Goal: Task Accomplishment & Management: Use online tool/utility

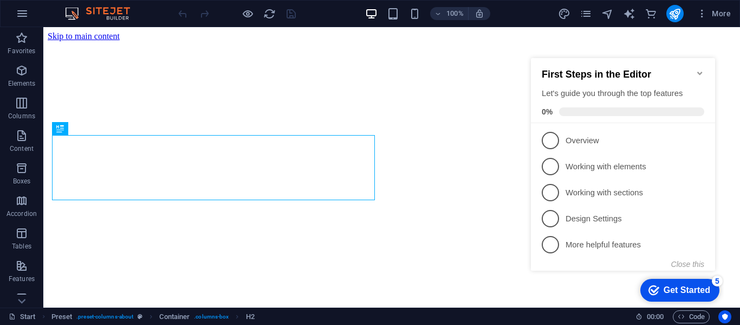
scroll to position [1126, 0]
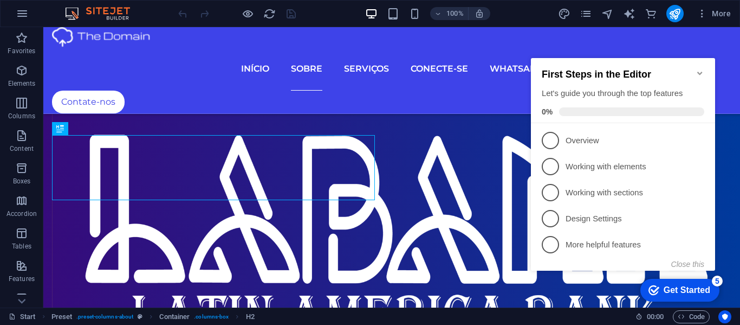
click at [702, 69] on icon "Minimize checklist" at bounding box center [700, 73] width 9 height 9
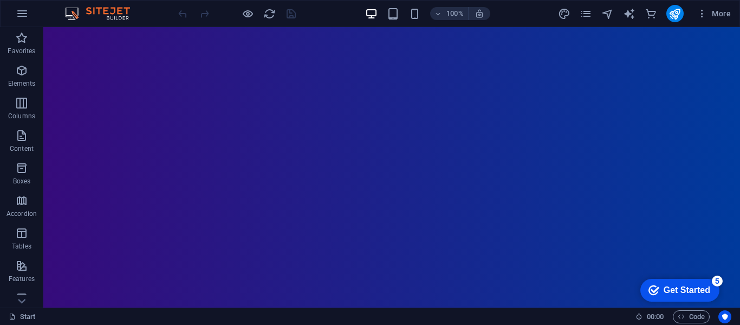
scroll to position [0, 0]
click at [98, 63] on icon at bounding box center [99, 64] width 6 height 11
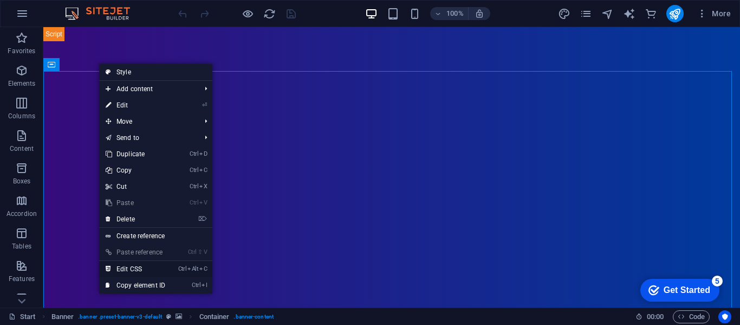
click at [133, 267] on link "Ctrl Alt C Edit CSS" at bounding box center [135, 269] width 73 height 16
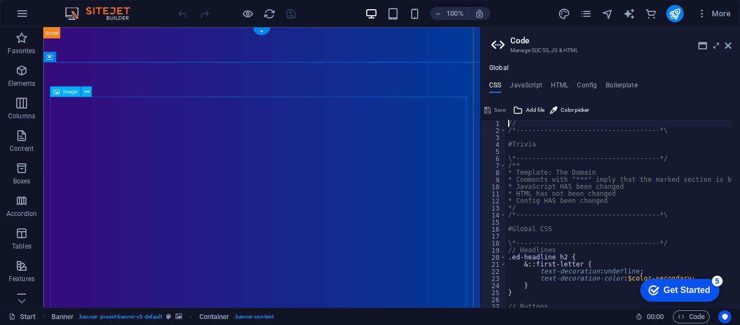
type textarea "@include scroll-down("
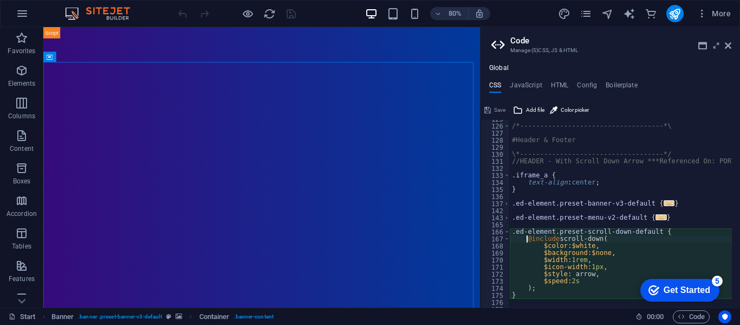
scroll to position [879, 0]
click at [559, 83] on h4 "HTML" at bounding box center [560, 87] width 18 height 12
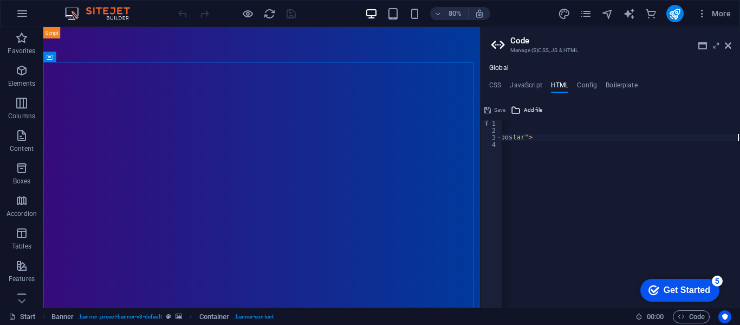
scroll to position [0, 335]
type textarea "</iframe>"
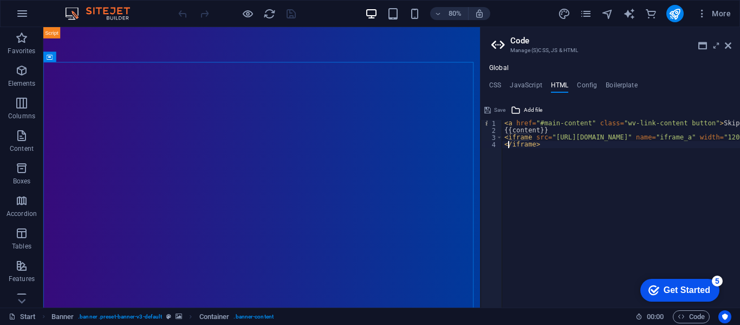
scroll to position [0, 0]
click at [495, 83] on h4 "CSS" at bounding box center [495, 87] width 12 height 12
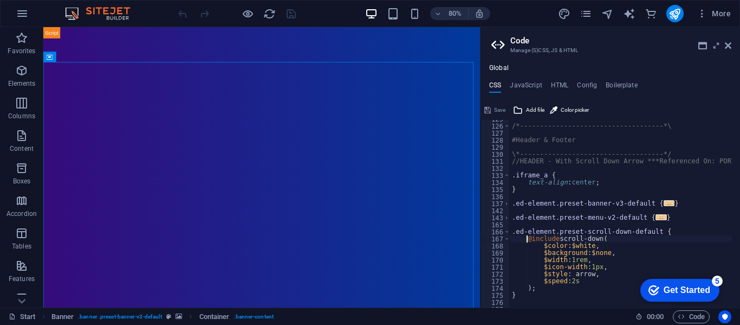
scroll to position [879, 0]
click at [606, 182] on div "/*------------------------------------*\ #Header & Footer \*-------------------…" at bounding box center [726, 211] width 432 height 193
type textarea "text-align: center;"
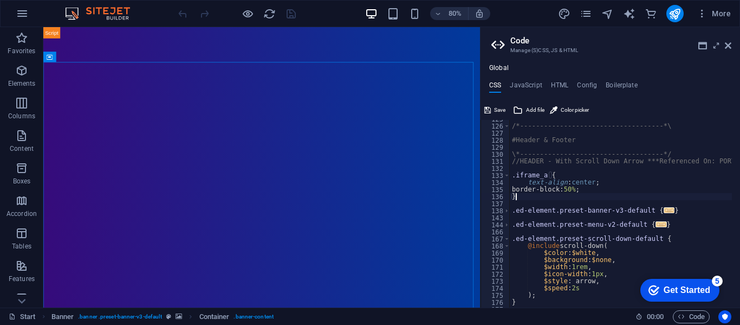
scroll to position [0, 0]
type textarea "border-block: 50%;"
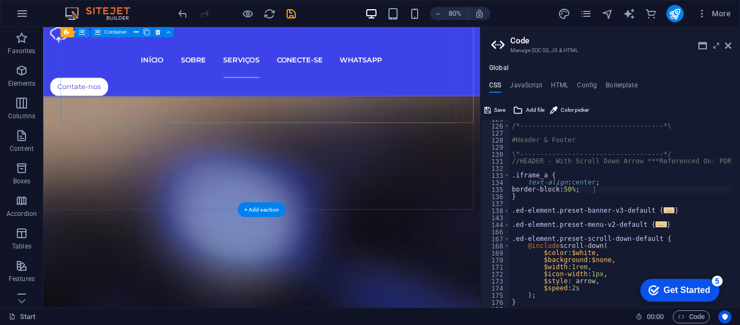
scroll to position [3306, 0]
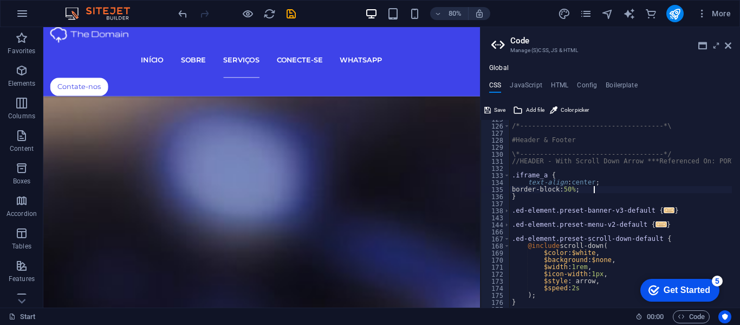
click at [599, 189] on div "/*------------------------------------*\ #Header & Footer \*-------------------…" at bounding box center [726, 211] width 432 height 193
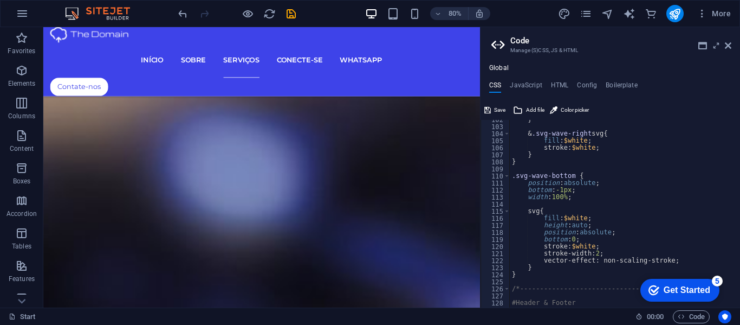
scroll to position [715, 0]
click at [600, 185] on div "} & .svg-wave-right svg { fill : $white ; stroke: $white ; } } .svg-wave-bottom…" at bounding box center [726, 212] width 432 height 193
type textarea "position: absolute;"
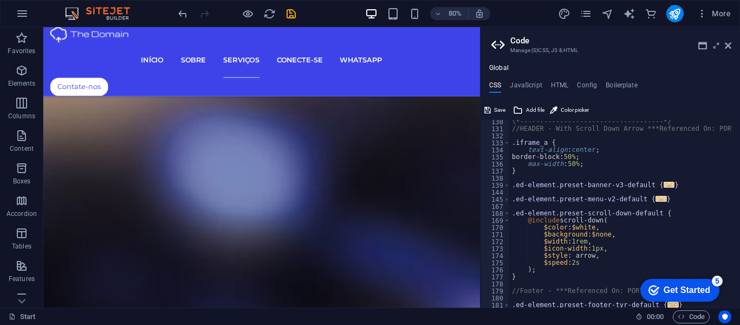
scroll to position [845, 0]
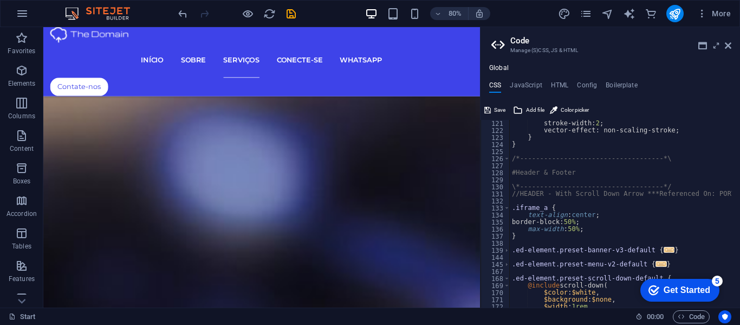
click at [596, 221] on div "stroke-width: 2 ; vector-effect: non-scaling-stroke; } } /*--------------------…" at bounding box center [726, 216] width 432 height 193
type textarea "b"
type textarea "max-width: 50%;"
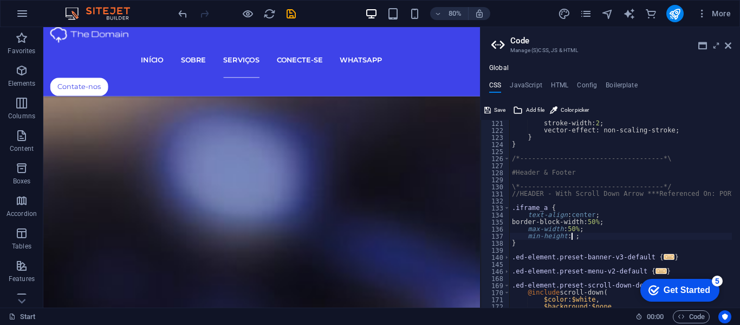
scroll to position [0, 5]
type textarea "min-height: 45%;"
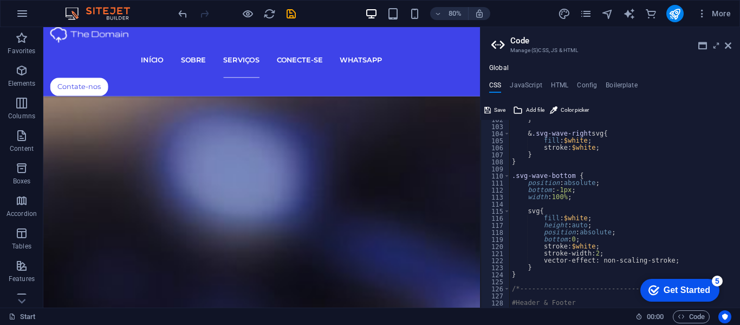
scroll to position [715, 0]
click at [726, 46] on icon at bounding box center [728, 45] width 7 height 9
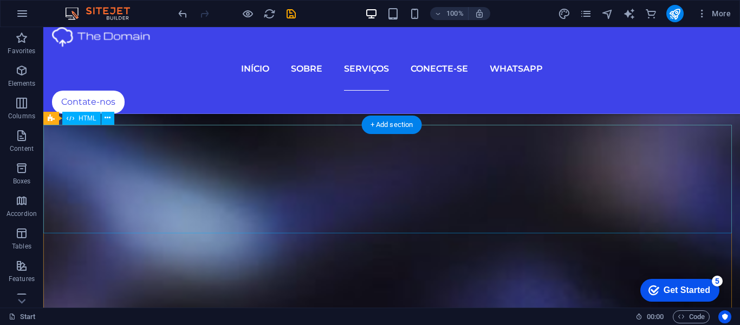
scroll to position [4029, 0]
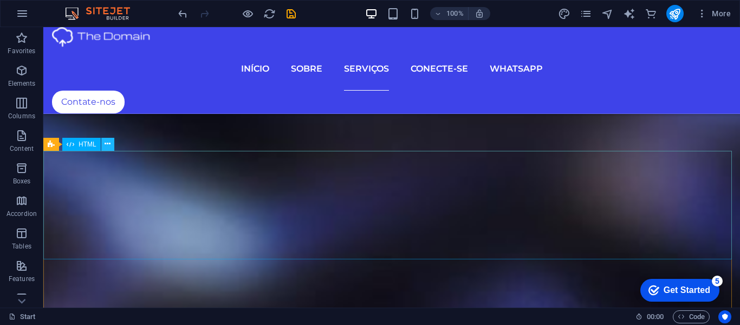
click at [106, 142] on icon at bounding box center [108, 143] width 6 height 11
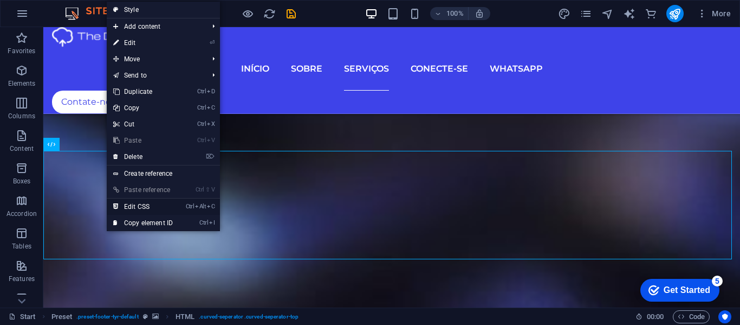
drag, startPoint x: 212, startPoint y: 220, endPoint x: 132, endPoint y: 206, distance: 81.3
click at [132, 206] on link "Ctrl Alt C Edit CSS" at bounding box center [143, 206] width 73 height 16
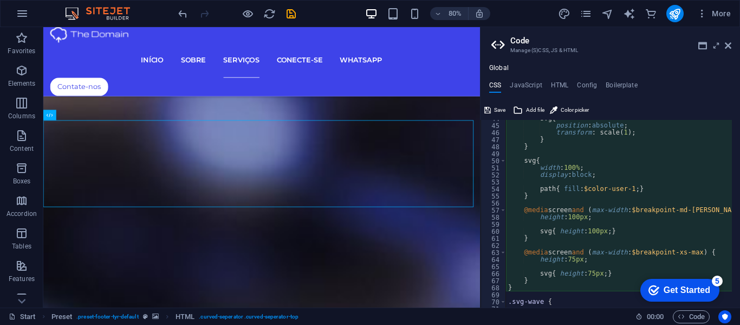
scroll to position [211, 0]
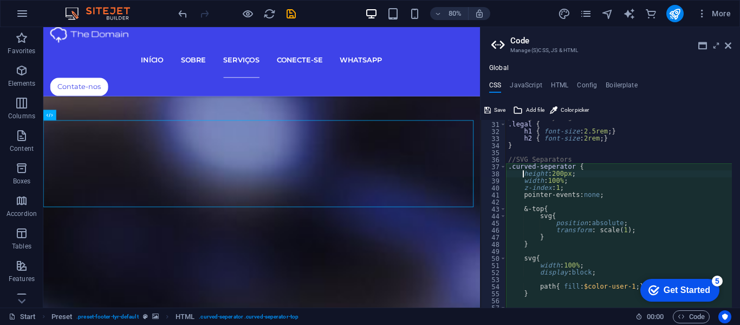
click at [564, 172] on div "// Legal Styling .legal { h1 { font-size : 2.5rem ; } h2 { font-size : 2rem ; }…" at bounding box center [722, 210] width 432 height 193
click at [560, 179] on div "// Legal Styling .legal { h1 { font-size : 2.5rem ; } h2 { font-size : 2rem ; }…" at bounding box center [722, 210] width 432 height 193
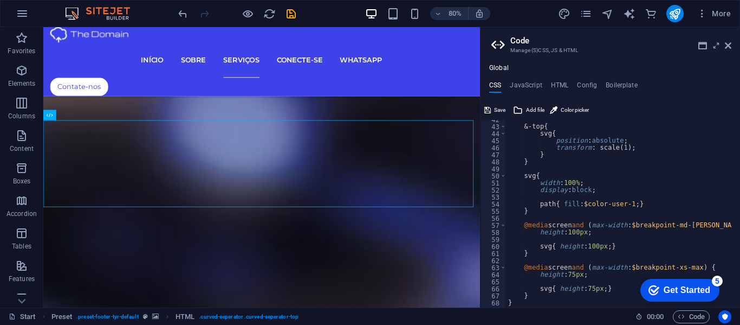
scroll to position [293, 0]
click at [601, 191] on div "&-top { svg { position : absolute ; transform : scale ( 1 ) ; } } svg { width :…" at bounding box center [722, 212] width 432 height 193
type textarea "display: block;"
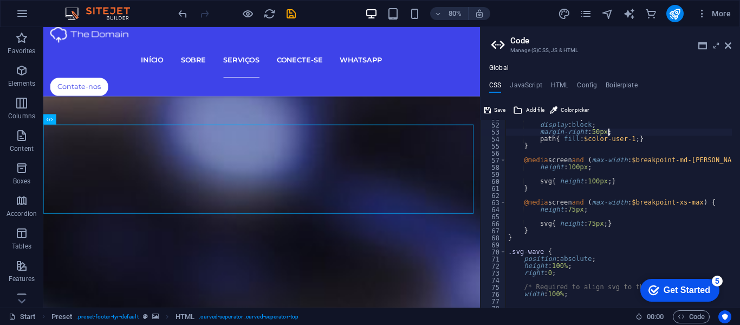
scroll to position [390, 0]
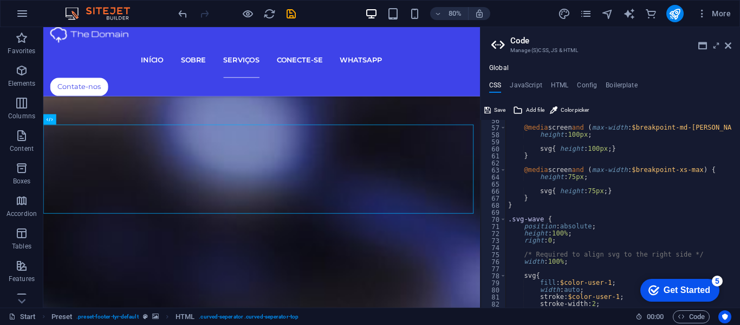
click at [574, 233] on div "@media screen and ( max-width : $breakpoint-md-max ) { height : 100px ; svg { h…" at bounding box center [722, 213] width 432 height 193
type textarea "height: 100%;"
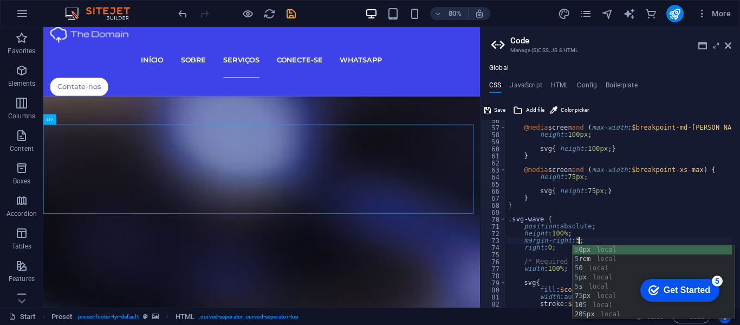
scroll to position [0, 0]
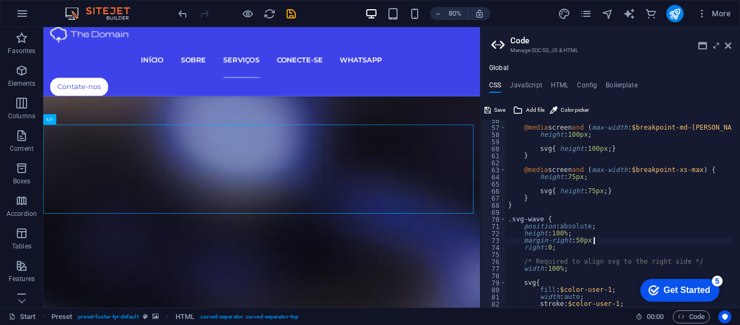
type textarea "margin-right: 50px;"
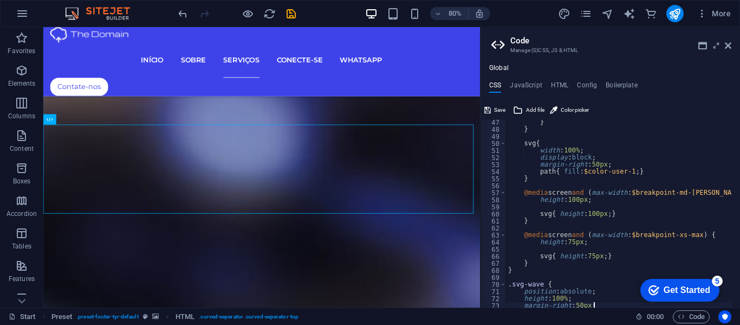
scroll to position [293, 0]
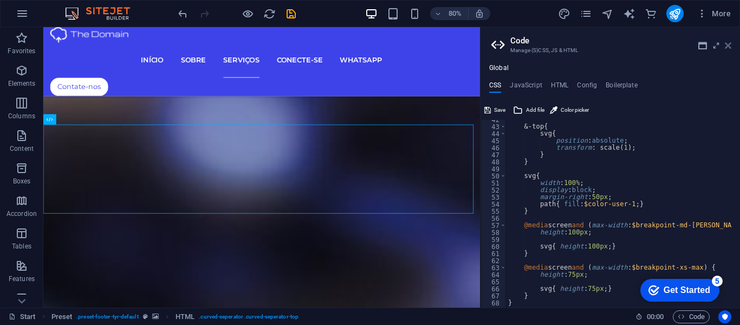
click at [730, 43] on icon at bounding box center [728, 45] width 7 height 9
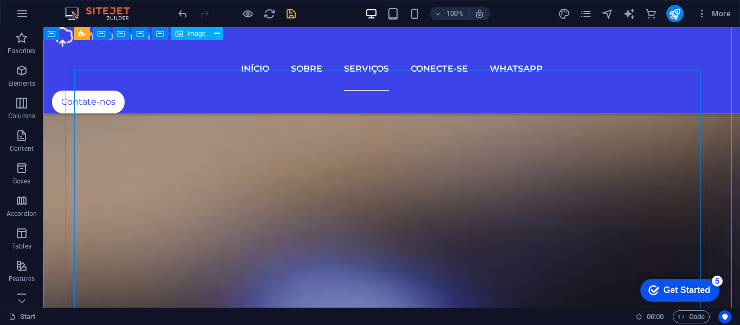
scroll to position [3495, 0]
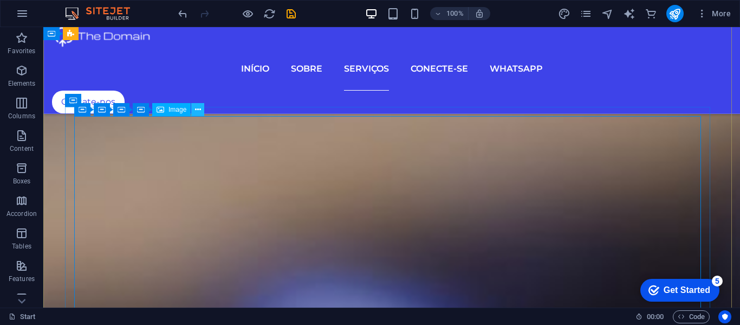
click at [197, 107] on icon at bounding box center [198, 109] width 6 height 11
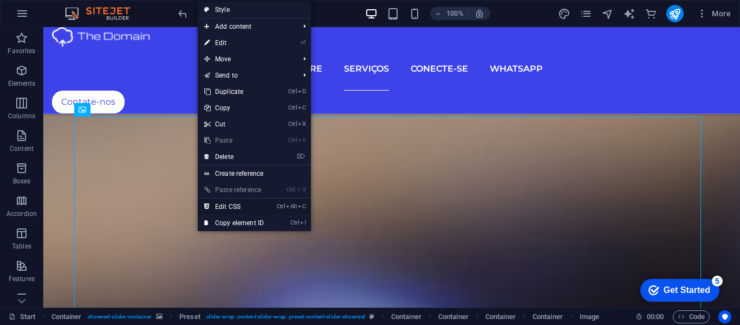
click at [222, 204] on link "Ctrl Alt C Edit CSS" at bounding box center [234, 206] width 73 height 16
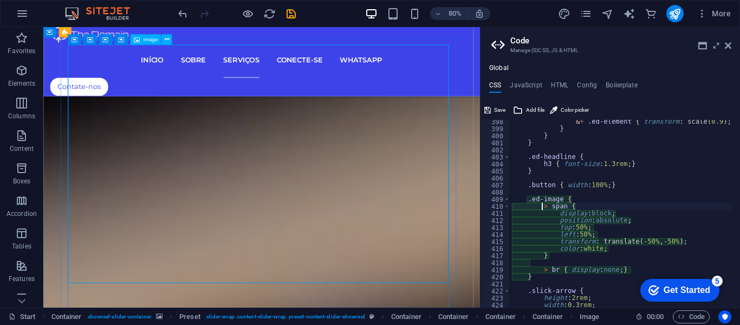
scroll to position [1461, 0]
click at [582, 226] on div "& + .ed-element { transform : scale ( 0.9 ) ; } } } } .ed-headline { h3 { font-…" at bounding box center [726, 214] width 432 height 193
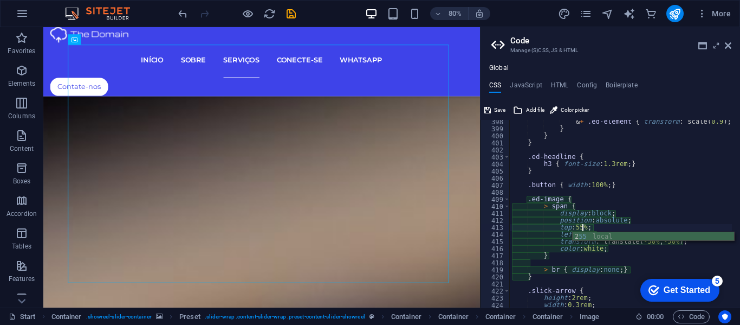
scroll to position [0, 9]
click at [598, 227] on div "& + .ed-element { transform : scale ( 0.9 ) ; } } } } .ed-headline { h3 { font-…" at bounding box center [726, 214] width 432 height 193
click at [585, 234] on div "& + .ed-element { transform : scale ( 0.9 ) ; } } } } .ed-headline { h3 { font-…" at bounding box center [726, 214] width 432 height 193
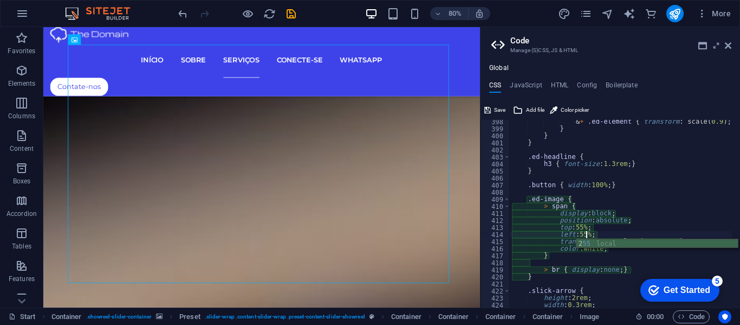
click at [597, 234] on div "& + .ed-element { transform : scale ( 0.9 ) ; } } } } .ed-headline { h3 { font-…" at bounding box center [726, 214] width 432 height 193
click at [645, 241] on div "& + .ed-element { transform : scale ( 0.9 ) ; } } } } .ed-headline { h3 { font-…" at bounding box center [726, 214] width 432 height 193
click at [667, 241] on div "& + .ed-element { transform : scale ( 0.9 ) ; } } } } .ed-headline { h3 { font-…" at bounding box center [726, 214] width 432 height 193
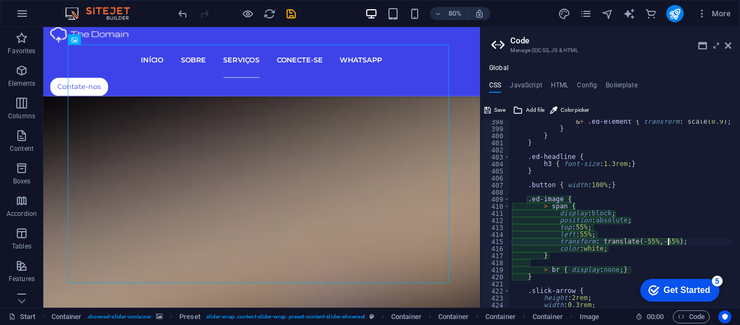
click at [609, 247] on div "& + .ed-element { transform : scale ( 0.9 ) ; } } } } .ed-headline { h3 { font-…" at bounding box center [726, 214] width 432 height 193
click at [632, 217] on div "& + .ed-element { transform : scale ( 0.9 ) ; } } } } .ed-headline { h3 { font-…" at bounding box center [726, 214] width 432 height 193
type textarea "position: absolute;"
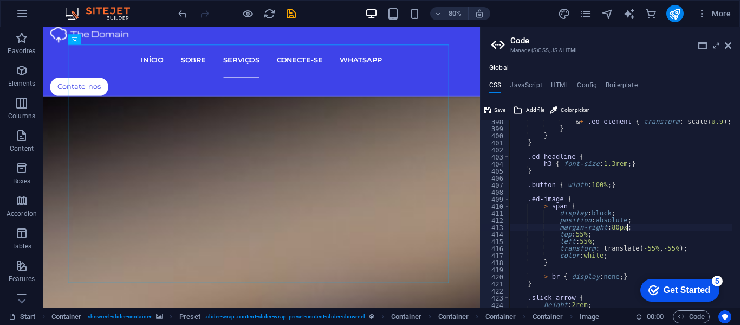
scroll to position [1493, 0]
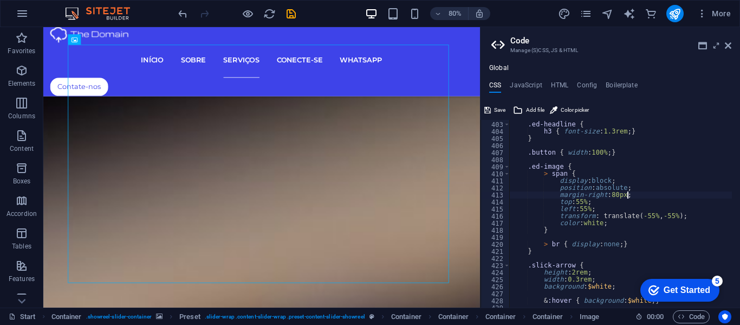
click at [628, 187] on div ".ed-headline { h3 { font-size : 1.3rem ; } } .button { width : 100% ; } .ed-ima…" at bounding box center [726, 210] width 432 height 193
type textarea "position: absolute;"
click at [728, 46] on icon at bounding box center [728, 45] width 7 height 9
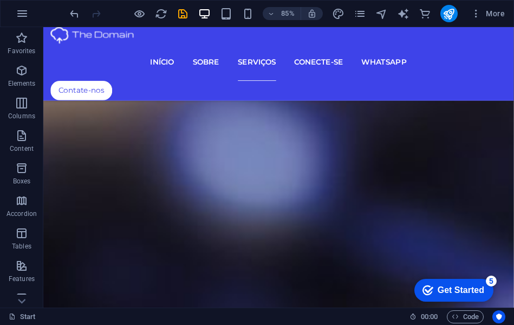
scroll to position [3412, 0]
